Goal: Navigation & Orientation: Find specific page/section

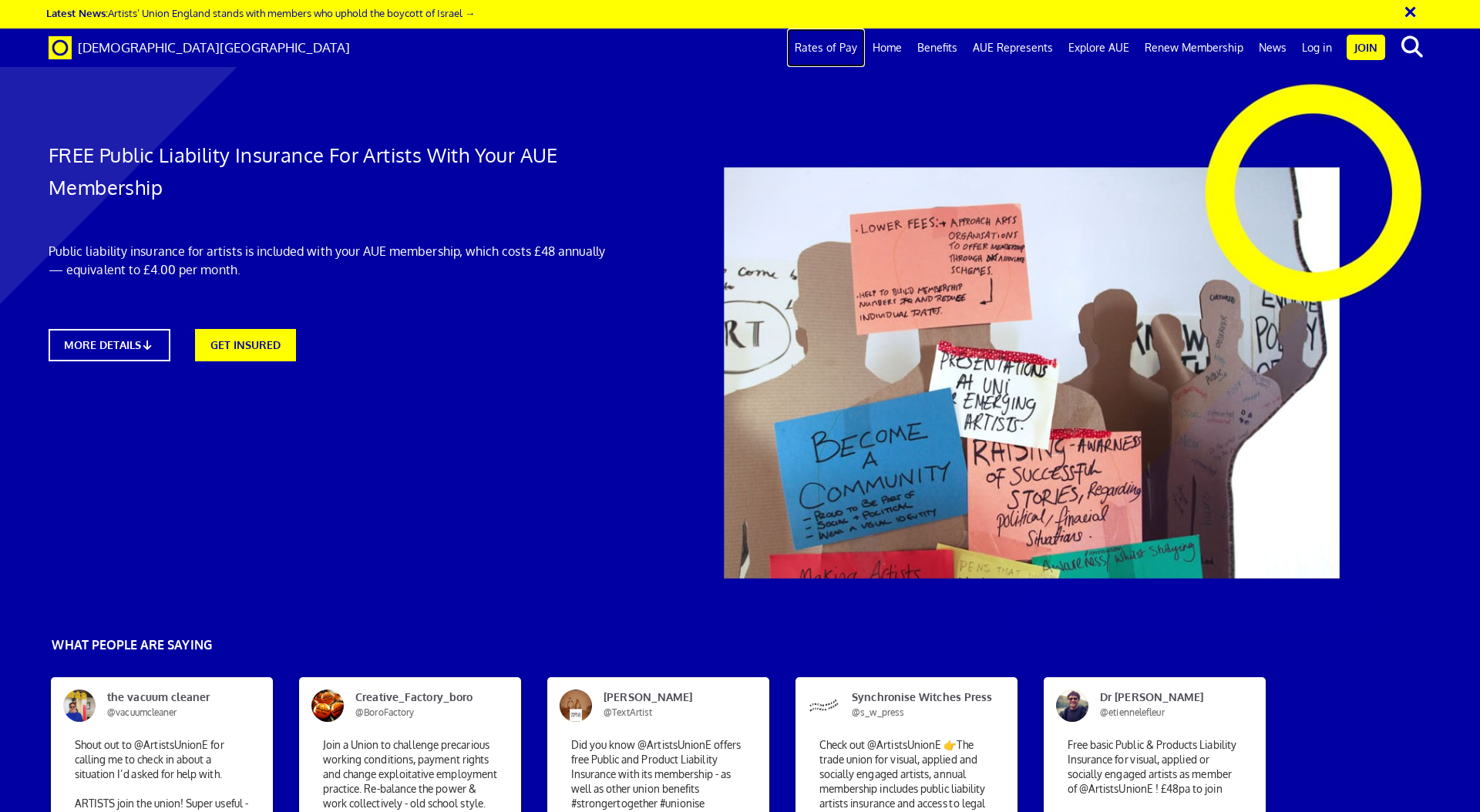
click at [835, 49] on link "Rates of Pay" at bounding box center [825, 47] width 78 height 38
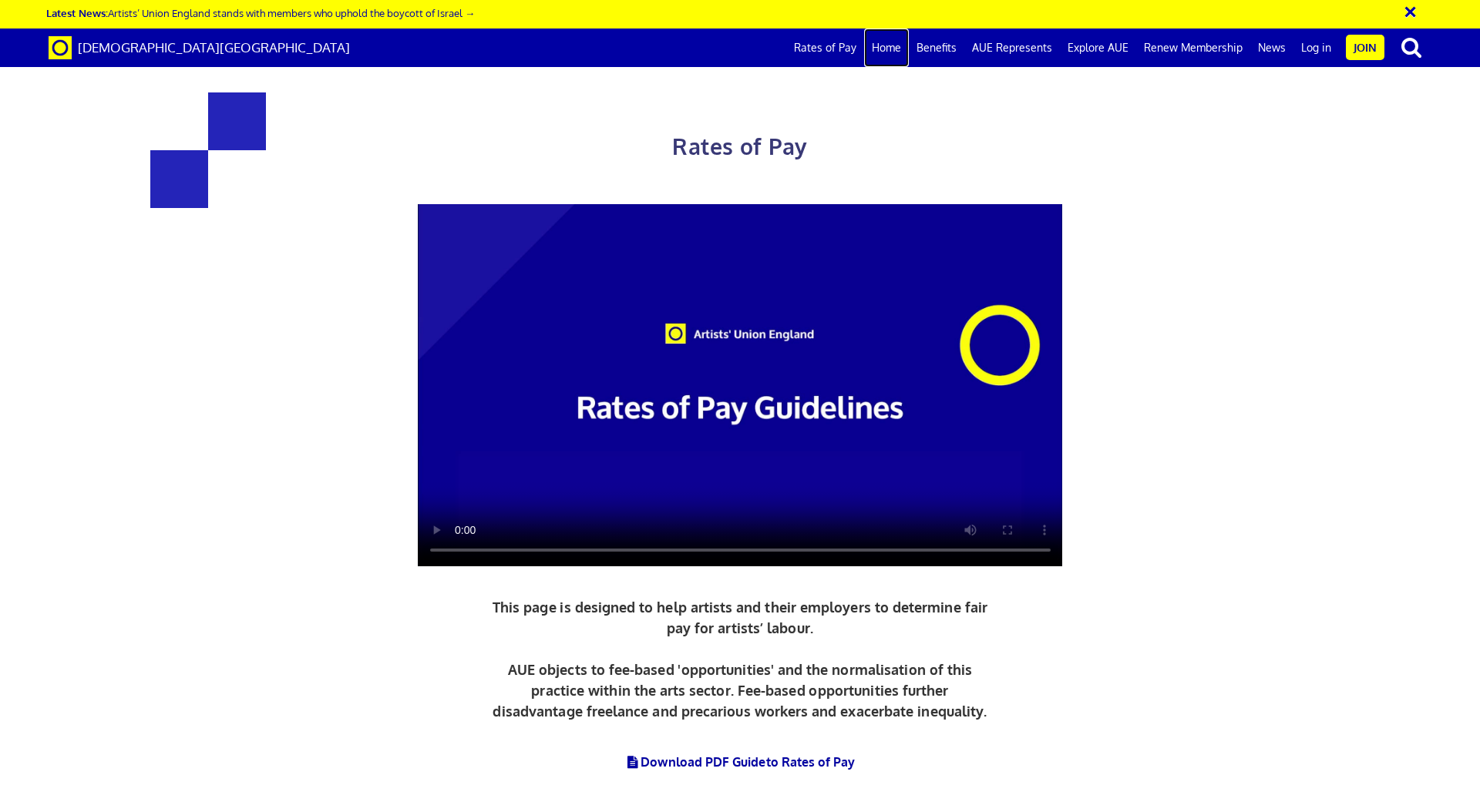
click at [895, 46] on link "Home" at bounding box center [886, 47] width 45 height 38
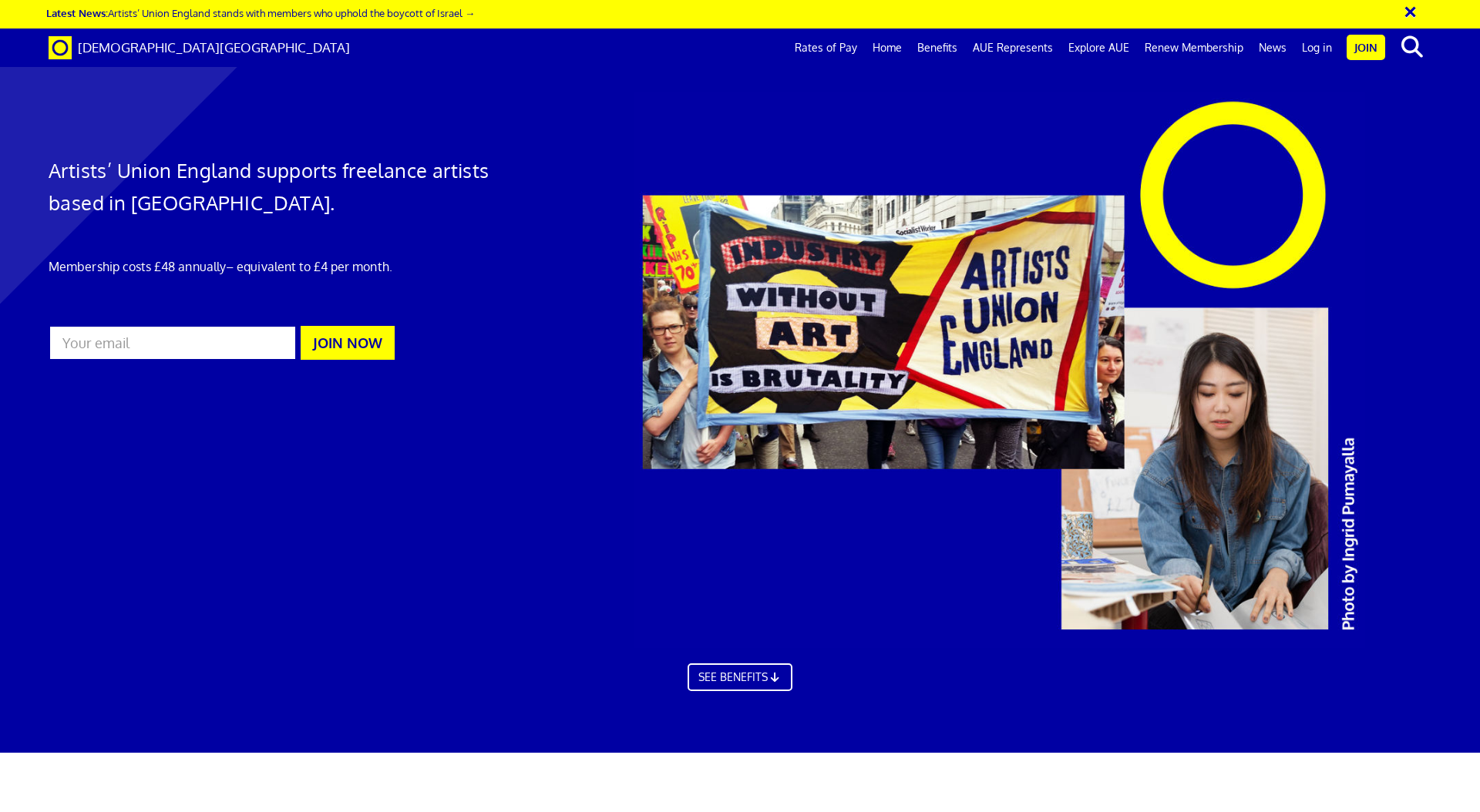
scroll to position [0, 24]
